Goal: Complete application form

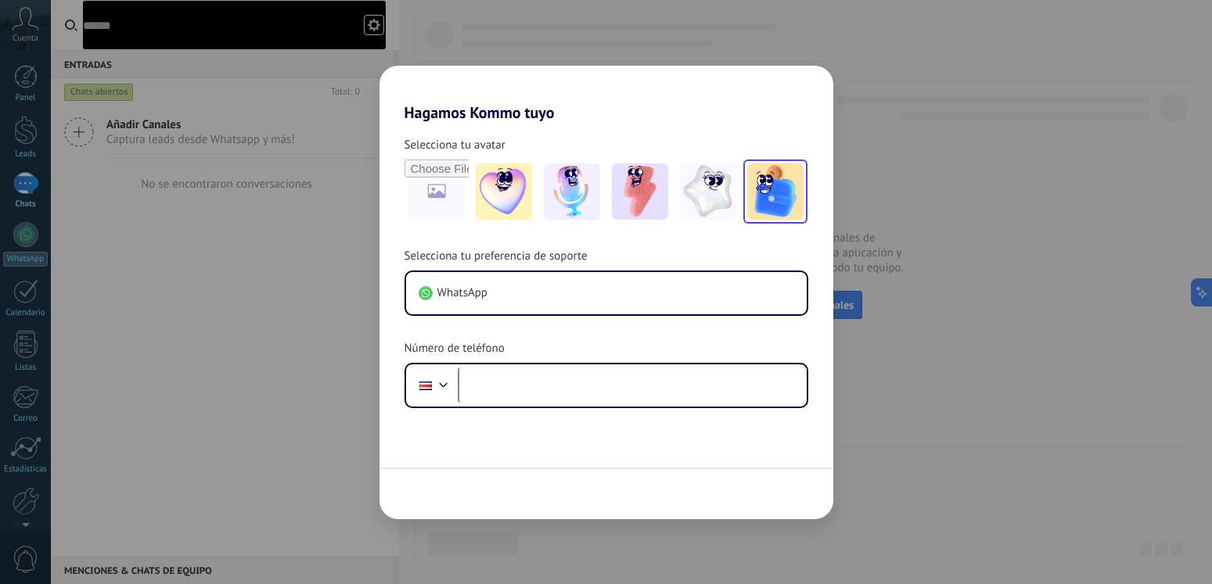
click at [782, 190] on img at bounding box center [775, 191] width 56 height 56
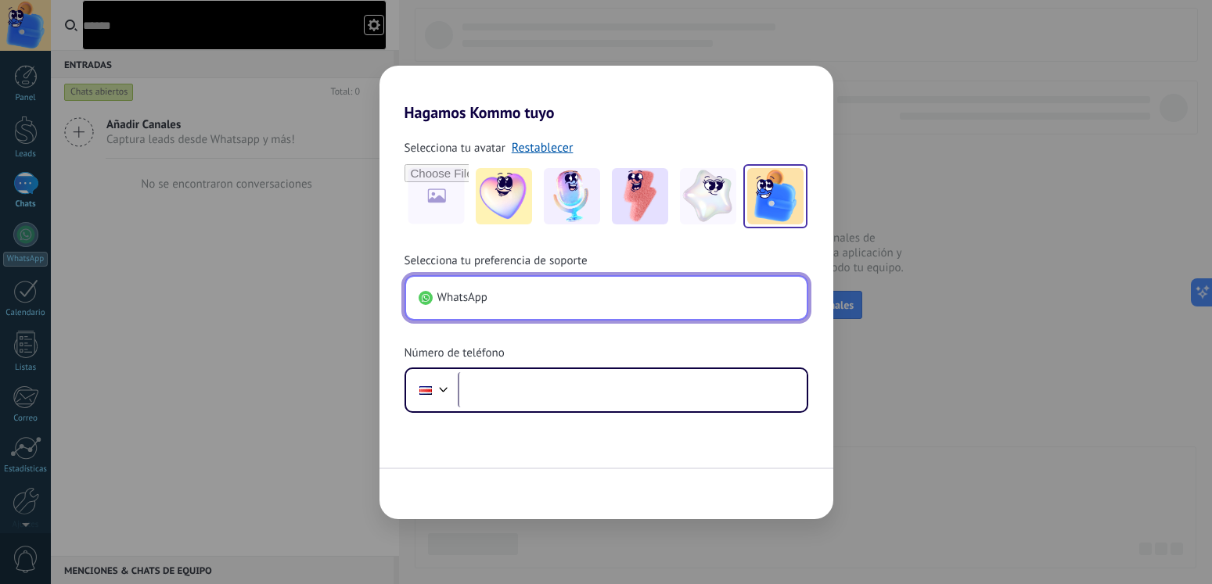
click at [794, 301] on icon "button" at bounding box center [793, 298] width 16 height 16
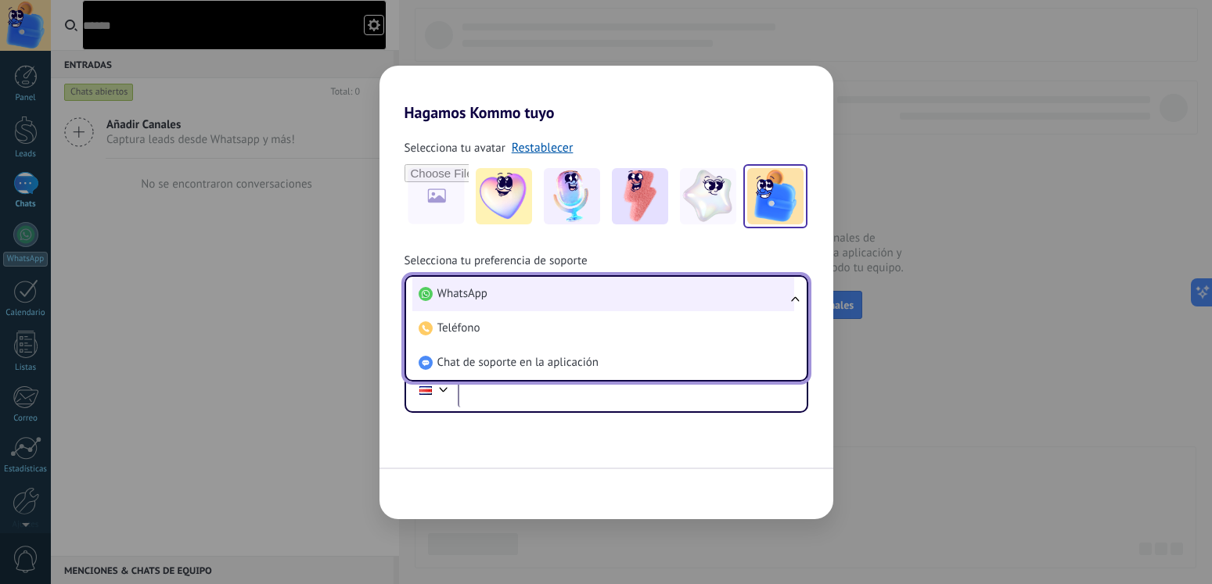
click at [622, 300] on li "WhatsApp" at bounding box center [603, 294] width 382 height 34
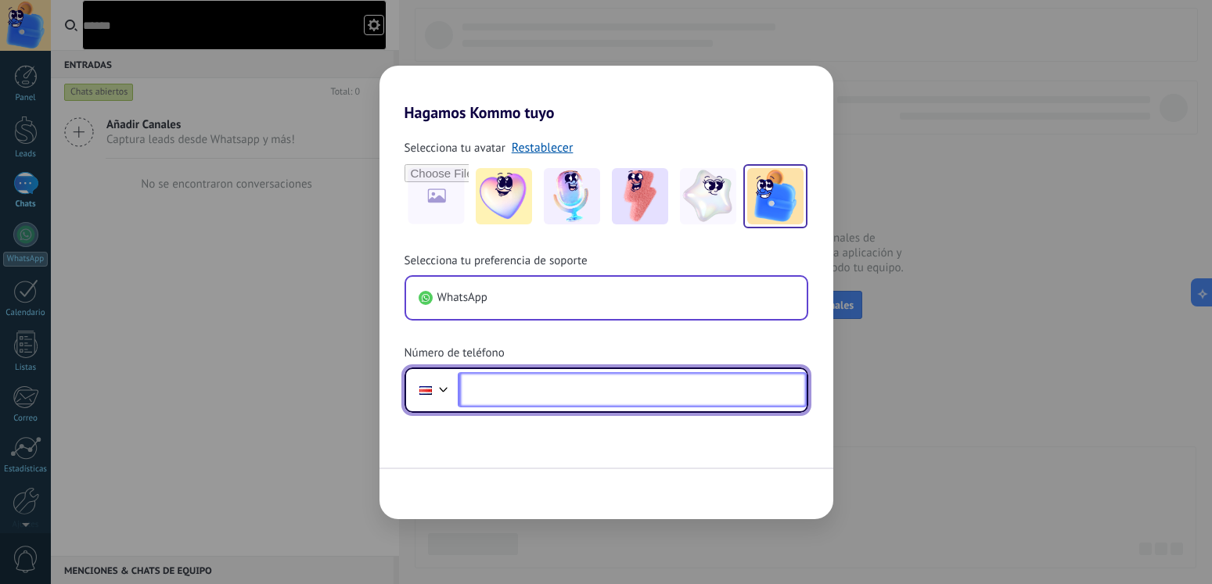
click at [595, 386] on input "****" at bounding box center [632, 390] width 349 height 36
type input "**********"
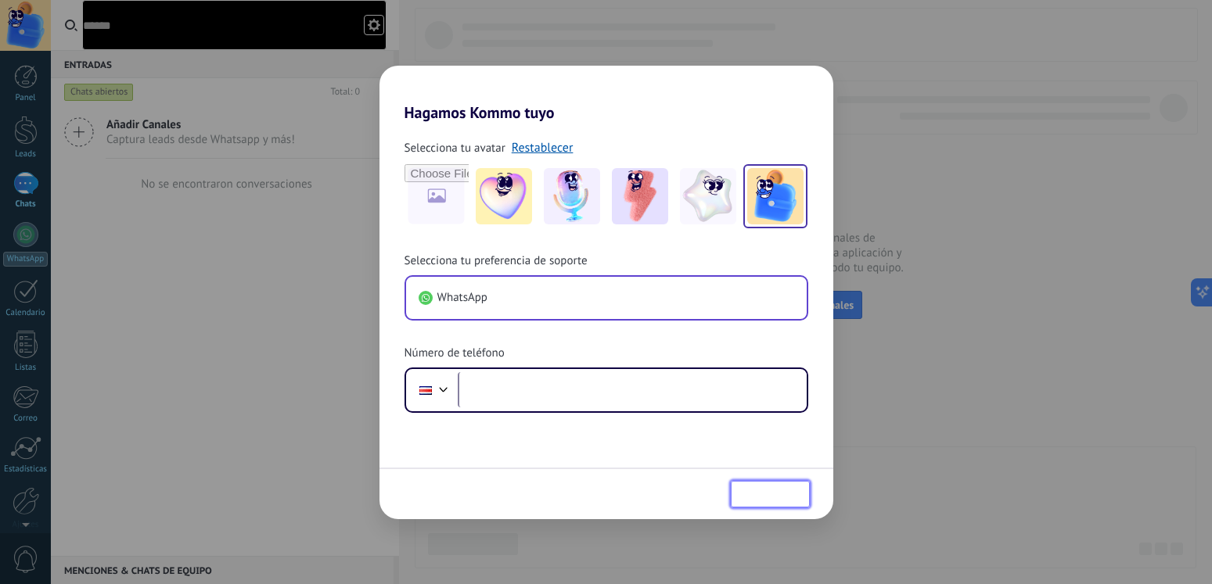
click at [772, 495] on span "Siguiente" at bounding box center [763, 494] width 51 height 11
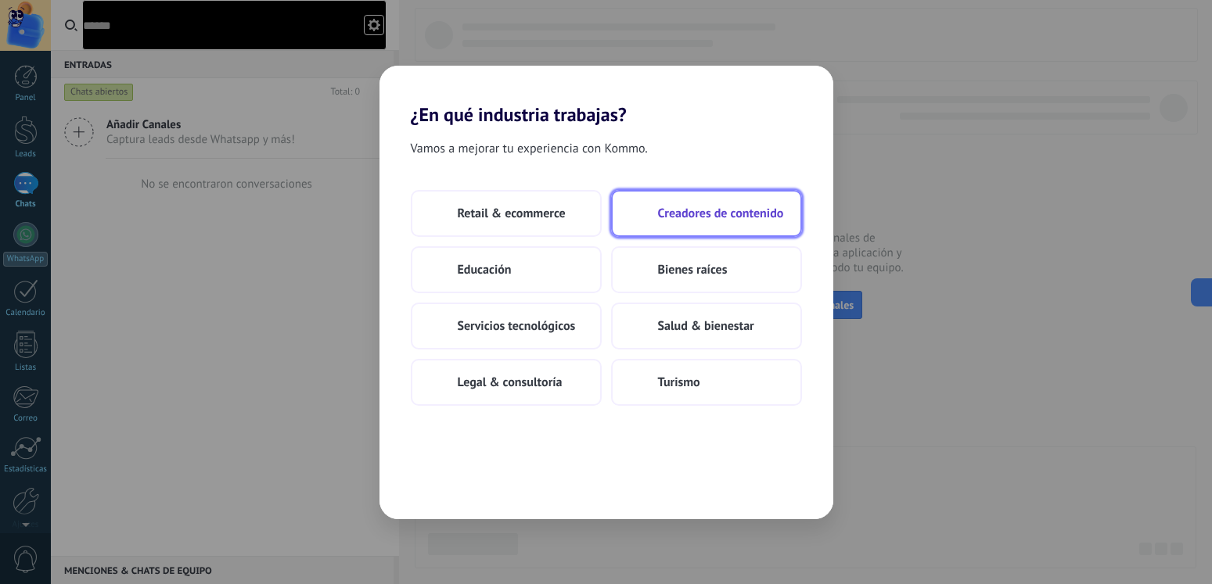
click at [670, 217] on span "Creadores de contenido" at bounding box center [721, 214] width 126 height 16
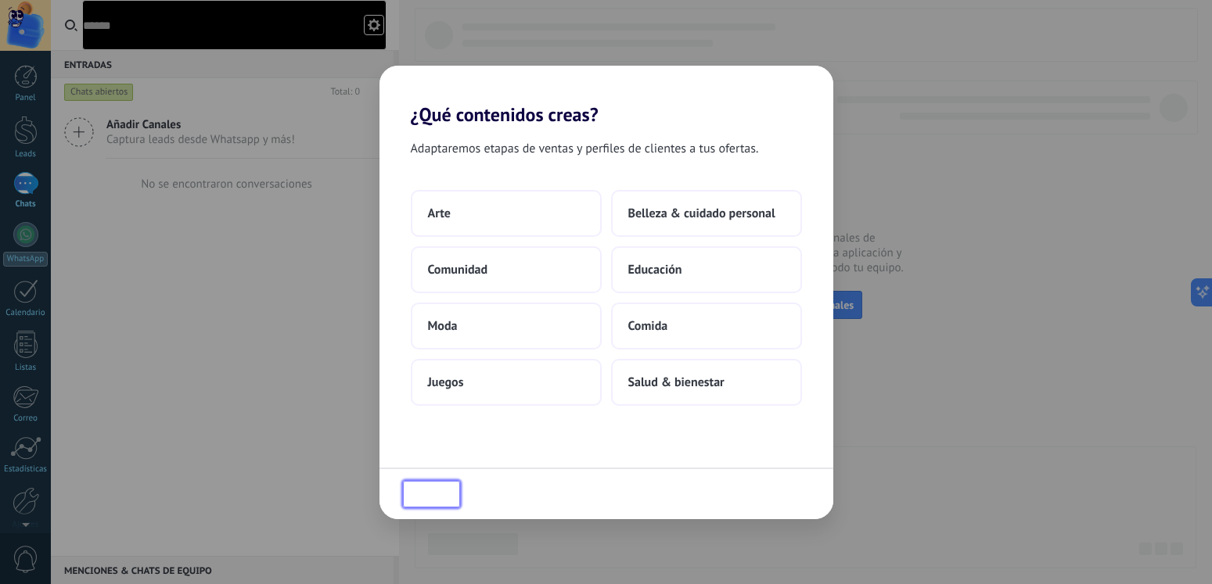
click at [446, 494] on span "Atrás" at bounding box center [439, 494] width 27 height 11
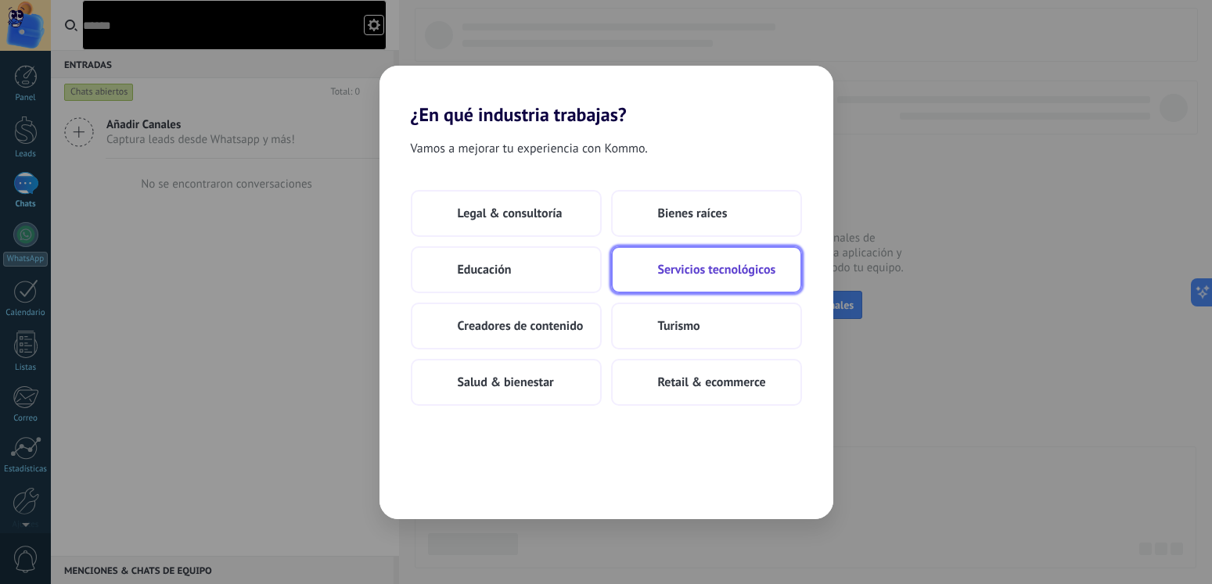
click at [666, 257] on button "Servicios tecnológicos" at bounding box center [706, 269] width 191 height 47
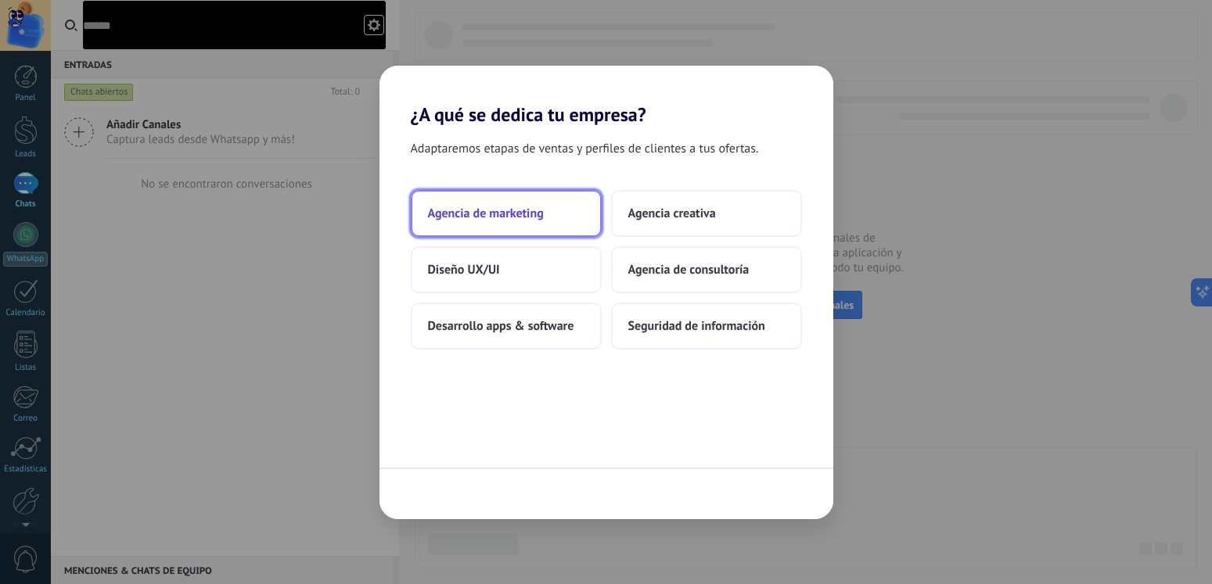
click at [491, 202] on button "Agencia de marketing" at bounding box center [506, 213] width 191 height 47
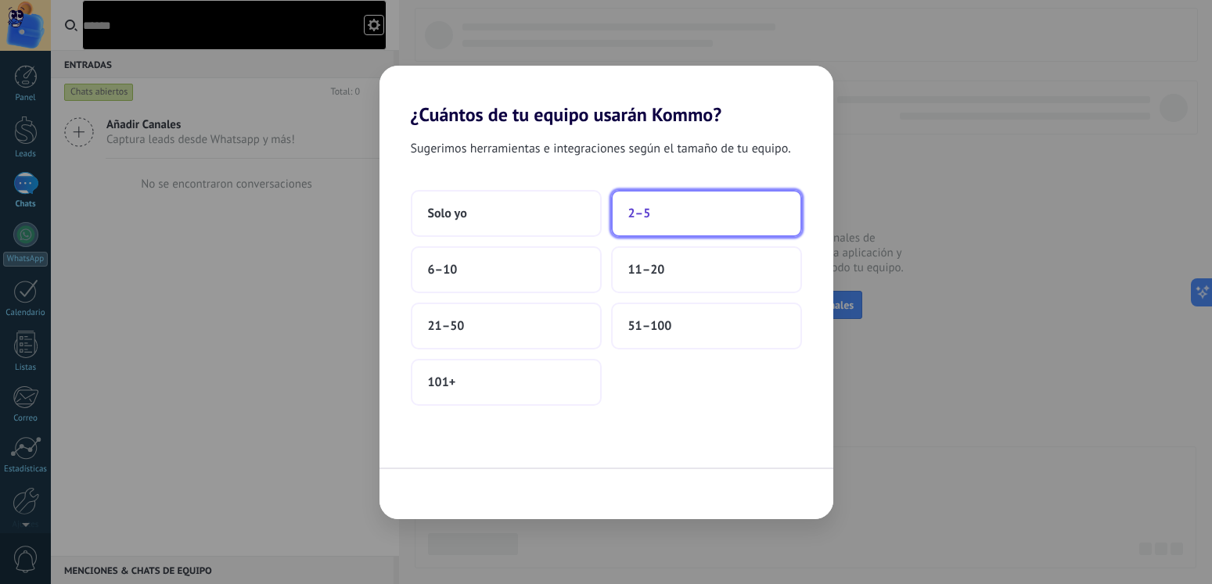
click at [641, 222] on button "2–5" at bounding box center [706, 213] width 191 height 47
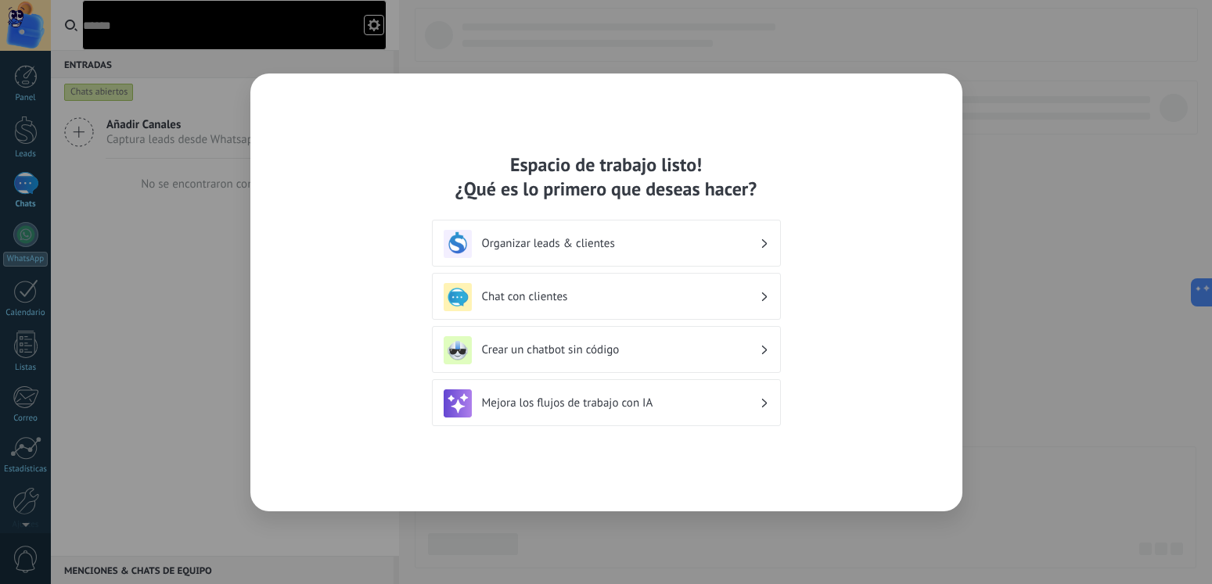
click at [712, 242] on h3 "Organizar leads & clientes" at bounding box center [621, 243] width 278 height 15
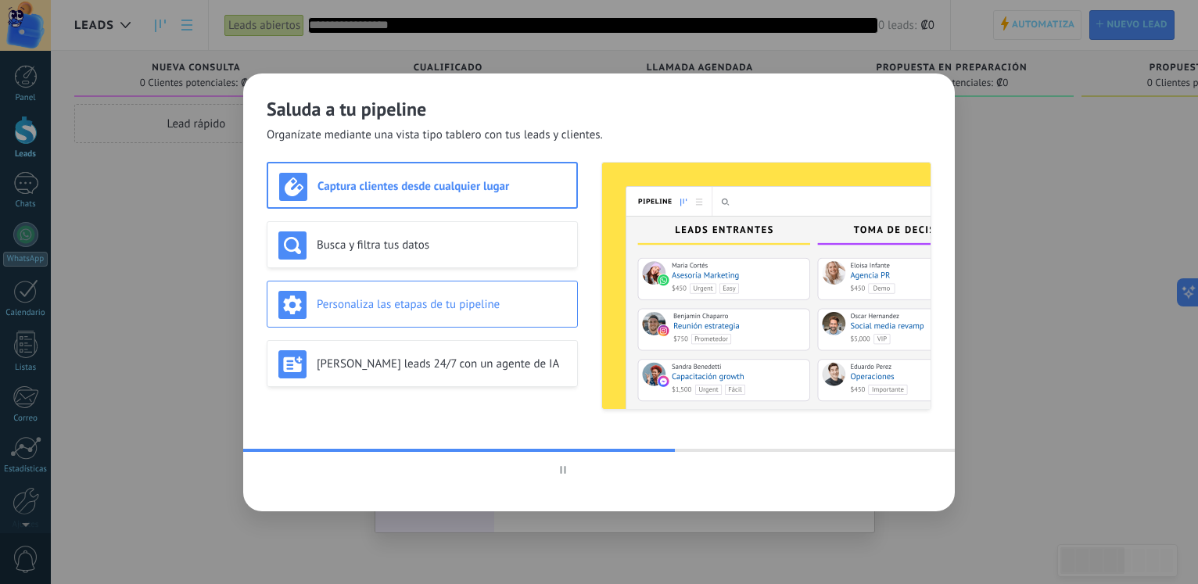
click at [381, 318] on div "Personaliza las etapas de tu pipeline" at bounding box center [422, 305] width 288 height 28
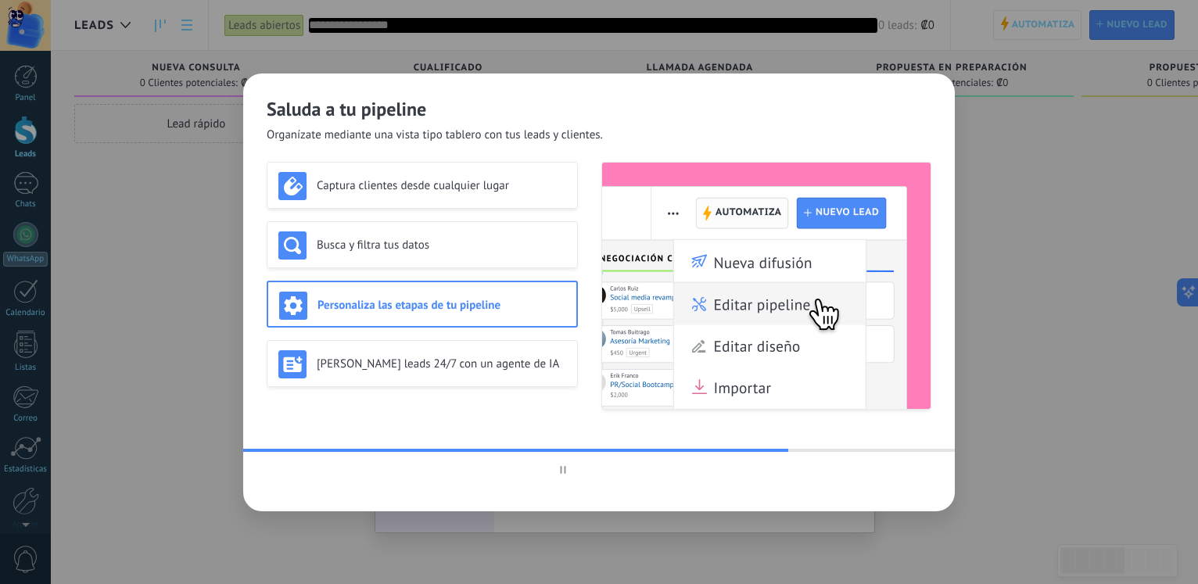
click at [384, 307] on h3 "Personaliza las etapas de tu pipeline" at bounding box center [442, 305] width 248 height 15
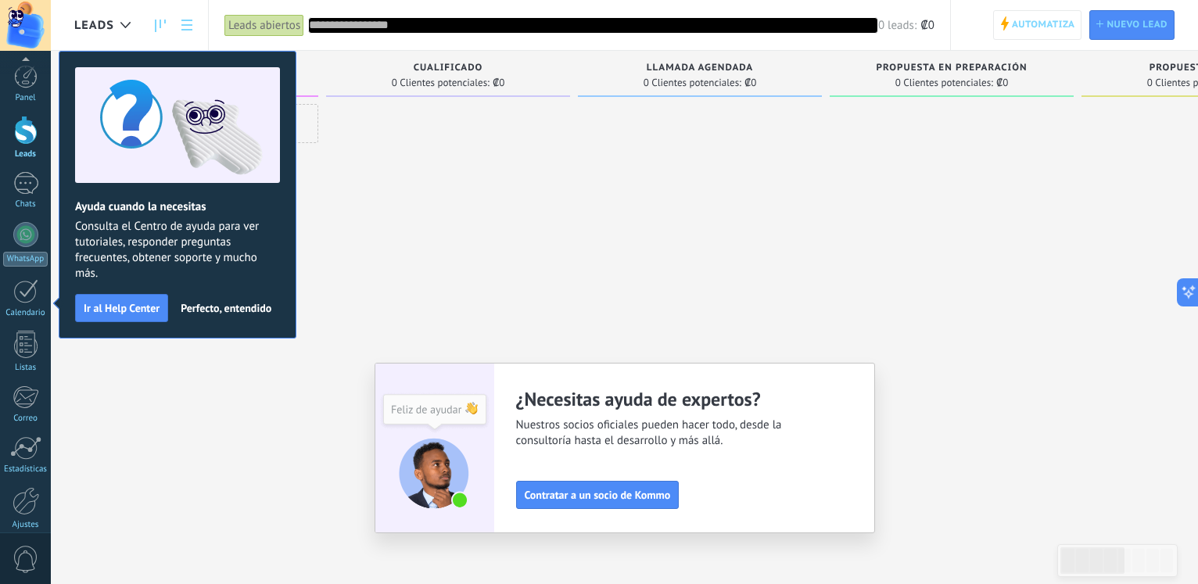
scroll to position [67, 0]
